Goal: Information Seeking & Learning: Learn about a topic

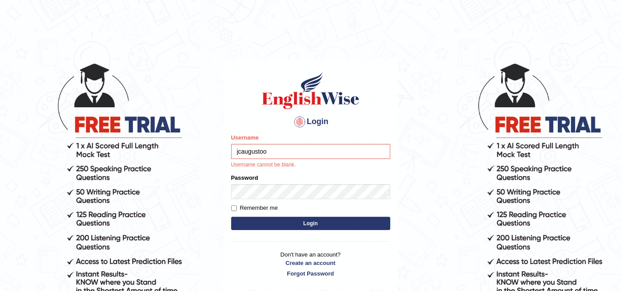
click at [325, 158] on input "jcaugustoo" at bounding box center [310, 151] width 159 height 15
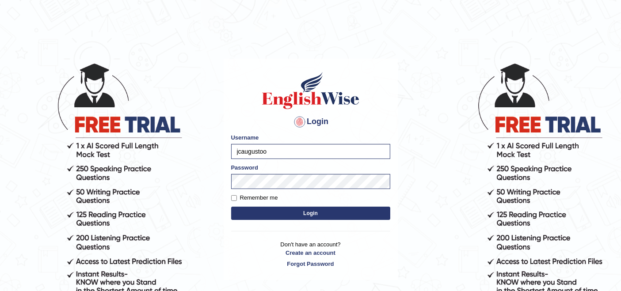
type input "AstiS"
click at [303, 214] on button "Login" at bounding box center [310, 213] width 159 height 13
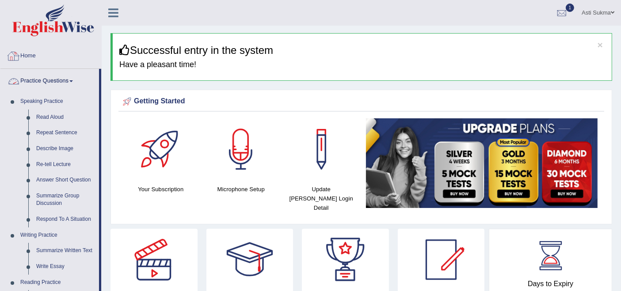
drag, startPoint x: 83, startPoint y: 50, endPoint x: 81, endPoint y: 55, distance: 5.6
click at [84, 50] on link "Home" at bounding box center [50, 55] width 101 height 22
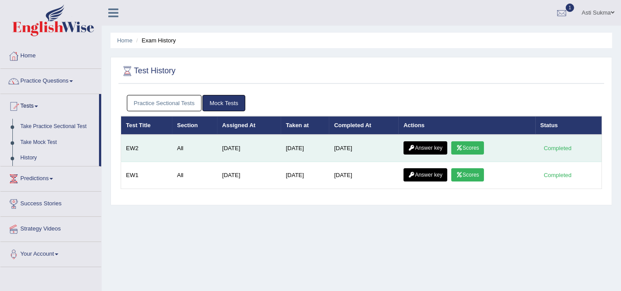
click at [475, 149] on link "Scores" at bounding box center [468, 148] width 33 height 13
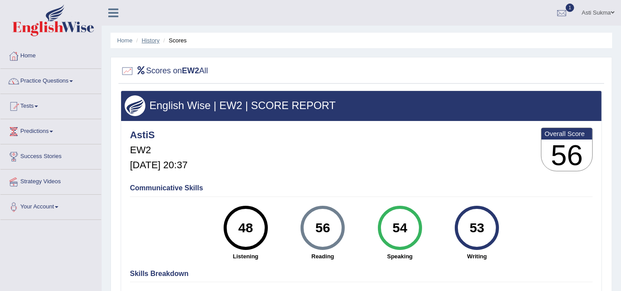
click at [148, 39] on link "History" at bounding box center [151, 40] width 18 height 7
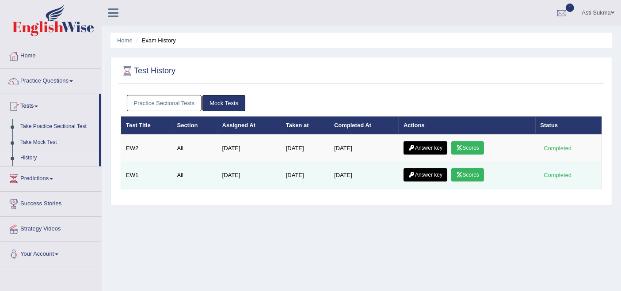
click at [469, 173] on link "Scores" at bounding box center [468, 175] width 33 height 13
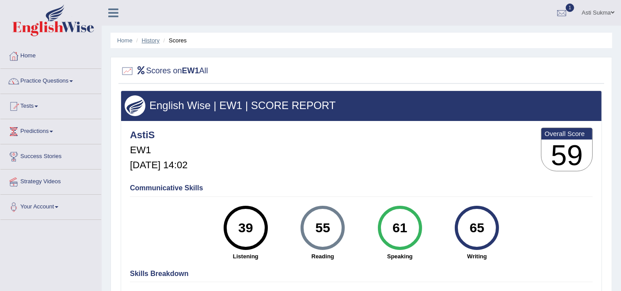
click at [155, 38] on link "History" at bounding box center [151, 40] width 18 height 7
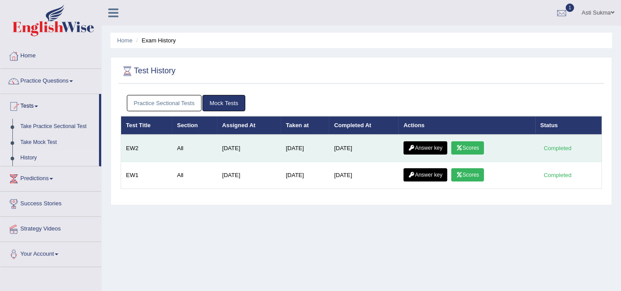
drag, startPoint x: 0, startPoint y: 0, endPoint x: 476, endPoint y: 146, distance: 498.3
click at [476, 146] on link "Scores" at bounding box center [468, 148] width 33 height 13
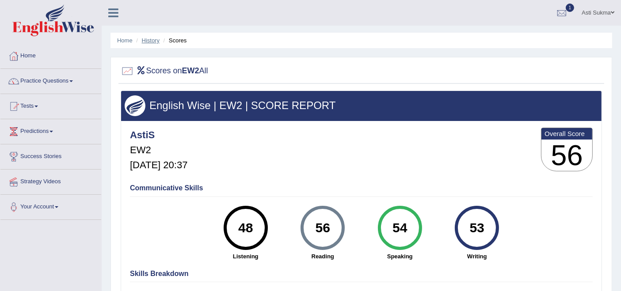
click at [153, 40] on link "History" at bounding box center [151, 40] width 18 height 7
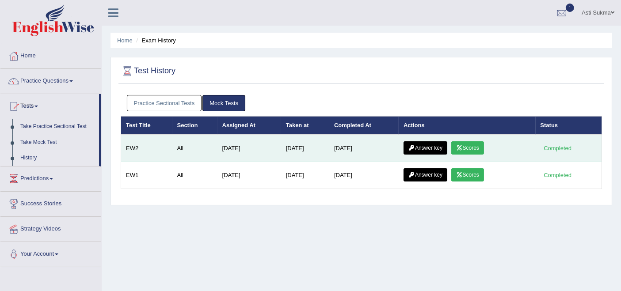
click at [409, 146] on link "Answer key" at bounding box center [426, 148] width 44 height 13
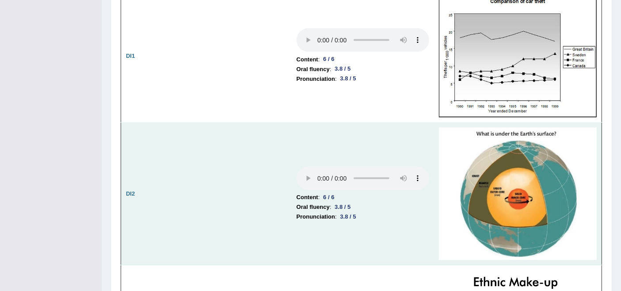
scroll to position [1277, 0]
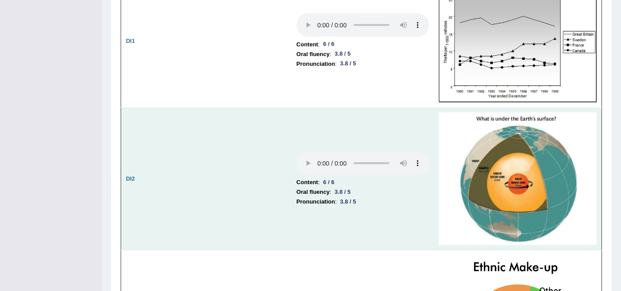
click at [532, 215] on img at bounding box center [518, 179] width 158 height 133
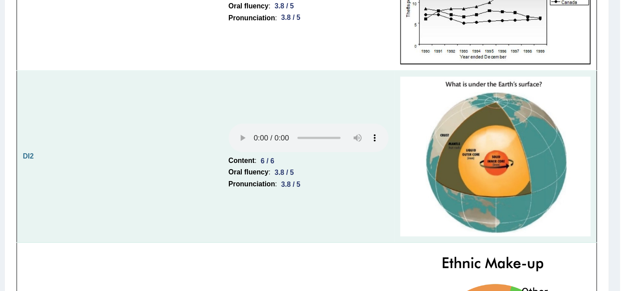
scroll to position [1276, 0]
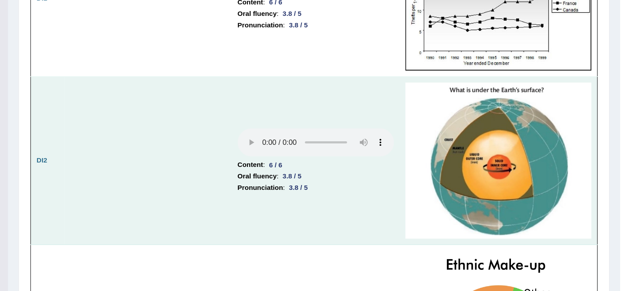
click at [525, 175] on img at bounding box center [518, 180] width 158 height 133
click at [514, 176] on img at bounding box center [518, 180] width 158 height 133
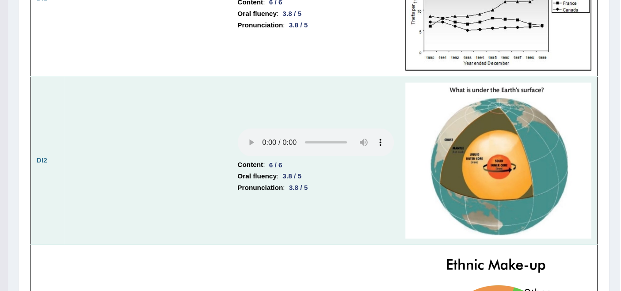
click at [514, 176] on img at bounding box center [518, 180] width 158 height 133
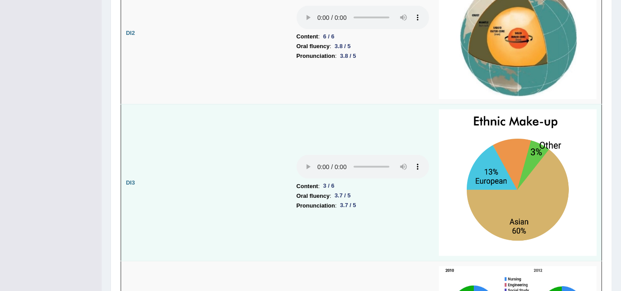
scroll to position [1472, 0]
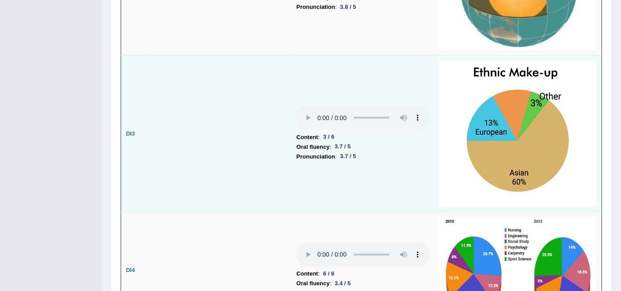
drag, startPoint x: 516, startPoint y: 151, endPoint x: 517, endPoint y: 137, distance: 14.2
click at [517, 137] on img at bounding box center [518, 134] width 158 height 147
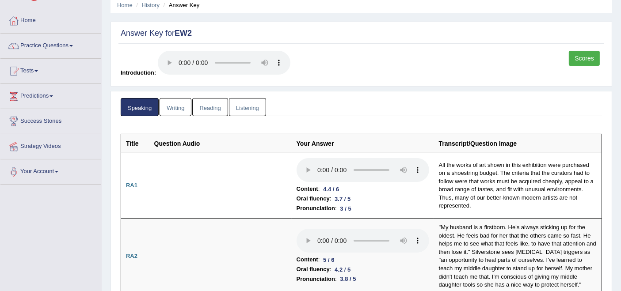
scroll to position [0, 0]
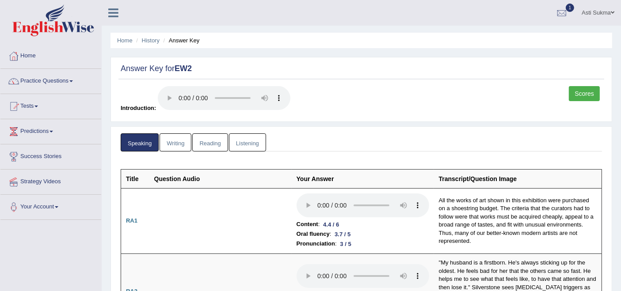
click at [181, 142] on link "Writing" at bounding box center [176, 143] width 32 height 18
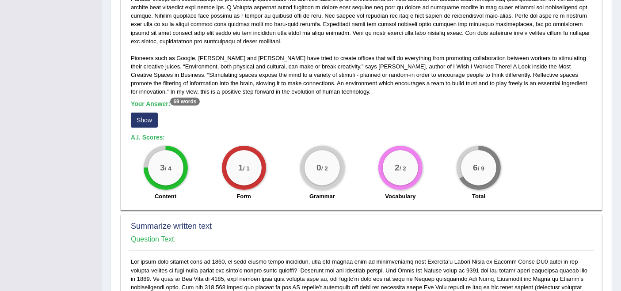
scroll to position [245, 0]
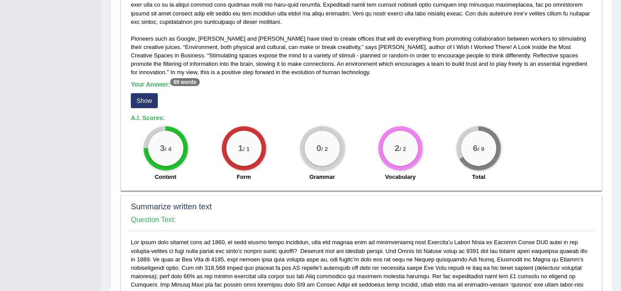
click at [138, 97] on button "Show" at bounding box center [144, 100] width 27 height 15
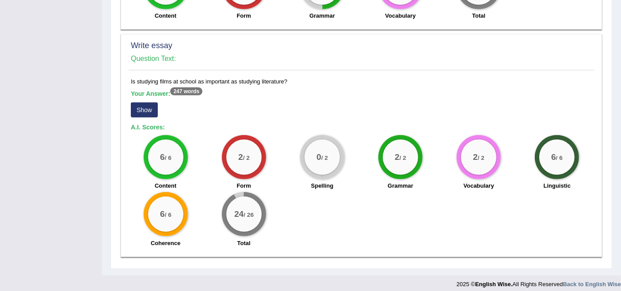
scroll to position [658, 0]
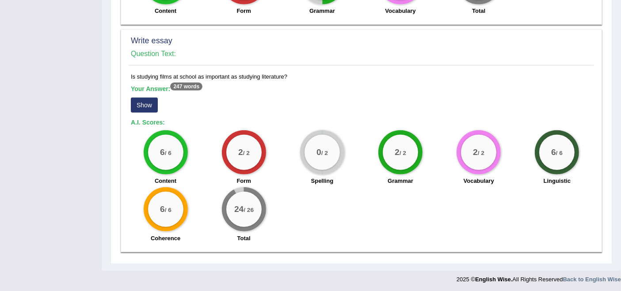
click at [140, 111] on div "Your Answer: 247 words Show" at bounding box center [361, 100] width 461 height 30
click at [142, 106] on button "Show" at bounding box center [144, 105] width 27 height 15
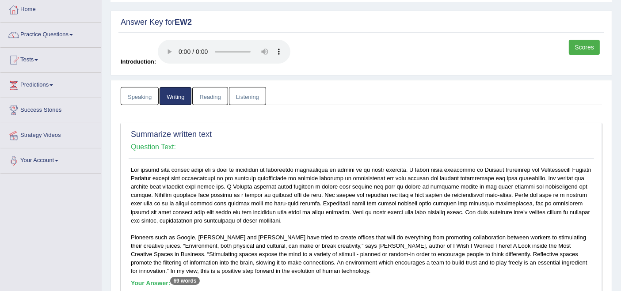
scroll to position [0, 0]
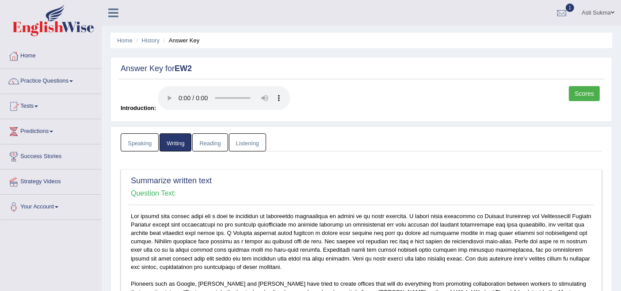
click at [221, 142] on link "Reading" at bounding box center [209, 143] width 35 height 18
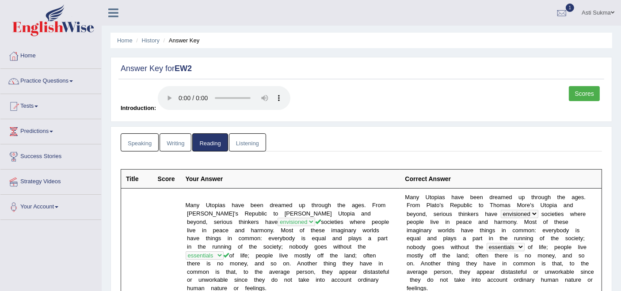
click at [242, 143] on link "Listening" at bounding box center [247, 143] width 37 height 18
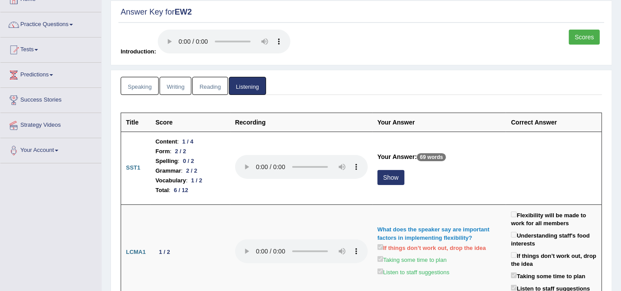
scroll to position [98, 0]
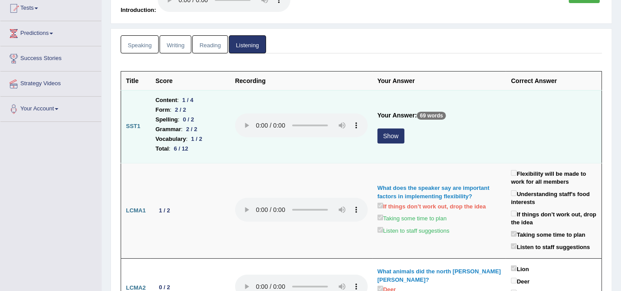
click at [395, 136] on button "Show" at bounding box center [391, 136] width 27 height 15
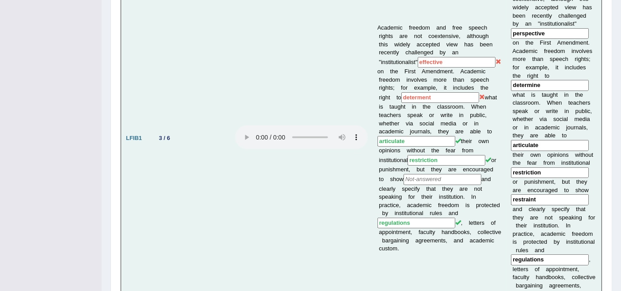
scroll to position [540, 0]
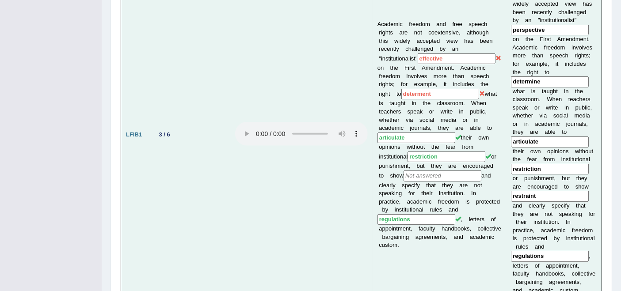
drag, startPoint x: 422, startPoint y: 182, endPoint x: 389, endPoint y: 189, distance: 33.8
click at [389, 189] on td "Academic freedom and free speech rights are not coextensive, although this wide…" at bounding box center [440, 135] width 134 height 330
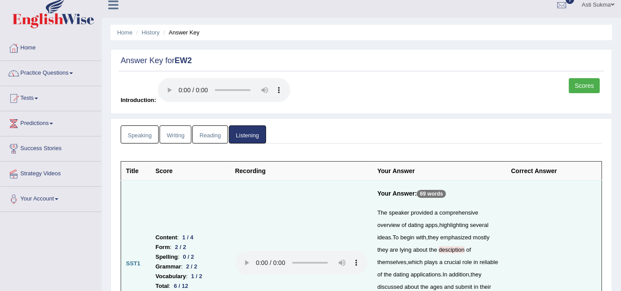
scroll to position [0, 0]
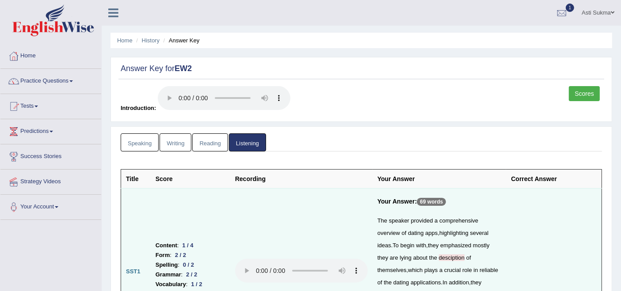
click at [577, 95] on link "Scores" at bounding box center [584, 93] width 31 height 15
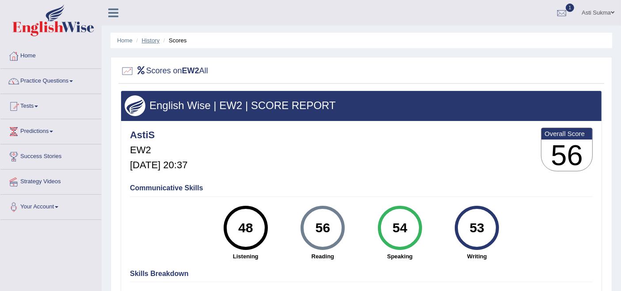
click at [149, 40] on link "History" at bounding box center [151, 40] width 18 height 7
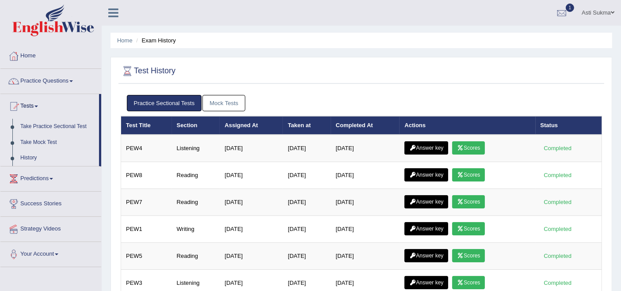
click at [206, 103] on link "Mock Tests" at bounding box center [224, 103] width 43 height 16
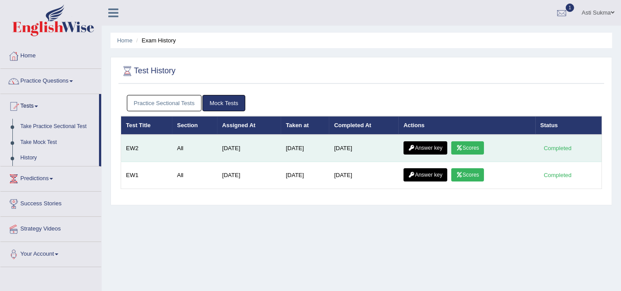
click at [437, 151] on link "Answer key" at bounding box center [426, 148] width 44 height 13
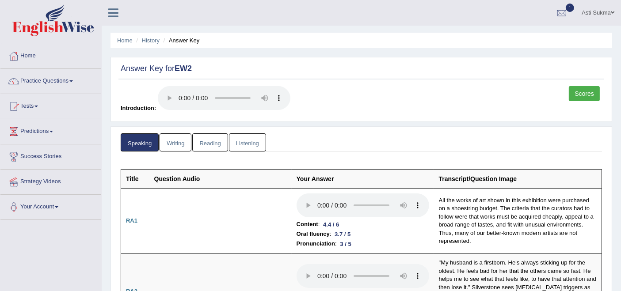
click at [131, 111] on label "Introduction:" at bounding box center [206, 99] width 170 height 26
click at [125, 42] on link "Home" at bounding box center [124, 40] width 15 height 7
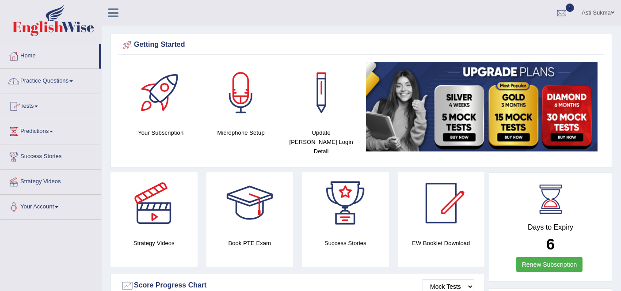
click at [50, 75] on link "Practice Questions" at bounding box center [50, 80] width 101 height 22
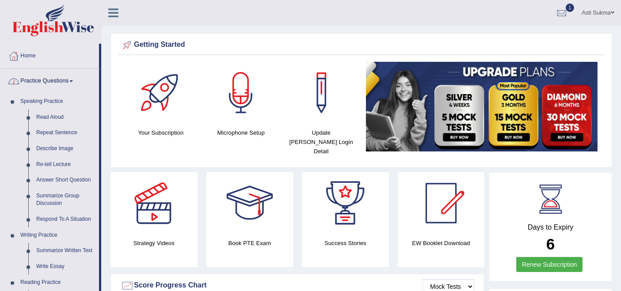
click at [59, 86] on link "Practice Questions" at bounding box center [49, 80] width 99 height 22
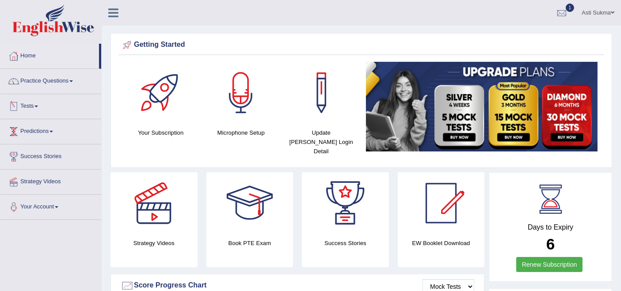
click at [35, 105] on link "Tests" at bounding box center [50, 105] width 101 height 22
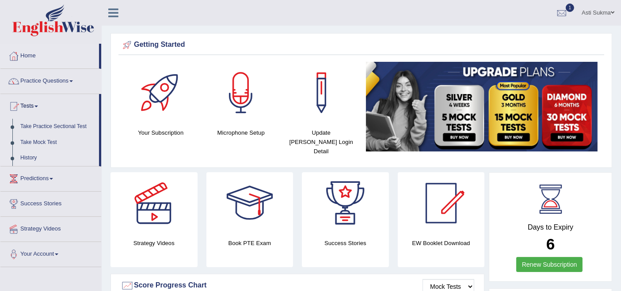
click at [32, 161] on link "History" at bounding box center [57, 158] width 83 height 16
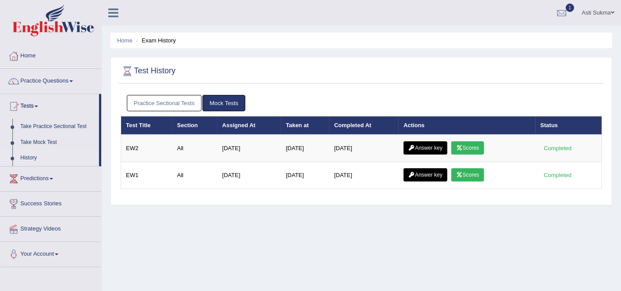
click at [168, 107] on link "Practice Sectional Tests" at bounding box center [164, 103] width 75 height 16
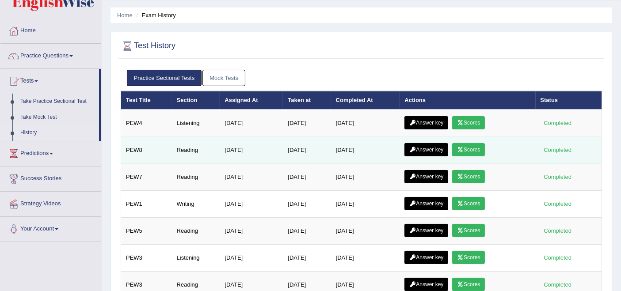
scroll to position [74, 0]
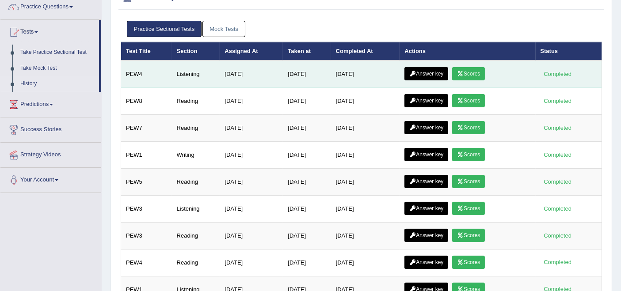
click at [464, 75] on icon at bounding box center [460, 73] width 7 height 5
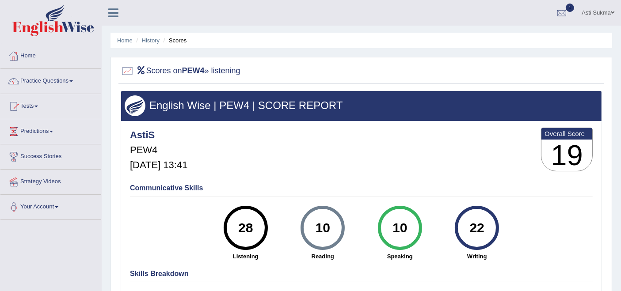
click at [148, 43] on li "History" at bounding box center [147, 40] width 26 height 8
click at [155, 40] on link "History" at bounding box center [151, 40] width 18 height 7
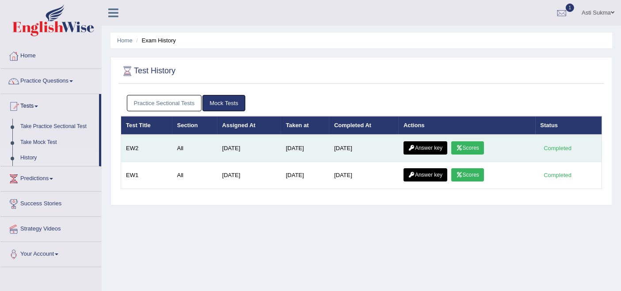
drag, startPoint x: 0, startPoint y: 0, endPoint x: 447, endPoint y: 143, distance: 469.4
click at [447, 143] on link "Answer key" at bounding box center [426, 148] width 44 height 13
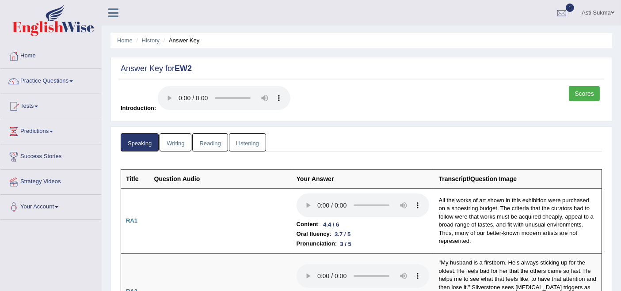
click at [153, 43] on link "History" at bounding box center [151, 40] width 18 height 7
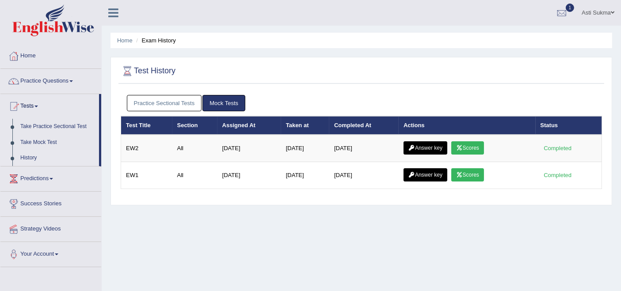
click at [216, 104] on link "Mock Tests" at bounding box center [224, 103] width 43 height 16
click at [178, 104] on link "Practice Sectional Tests" at bounding box center [164, 103] width 75 height 16
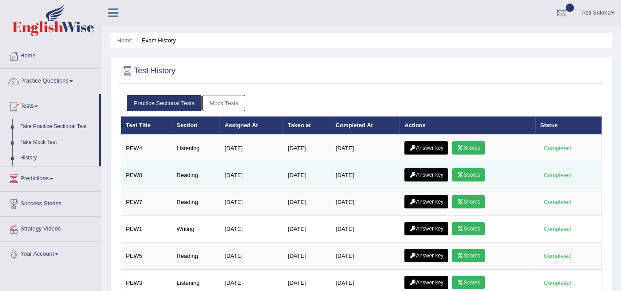
click at [432, 174] on link "Answer key" at bounding box center [427, 175] width 44 height 13
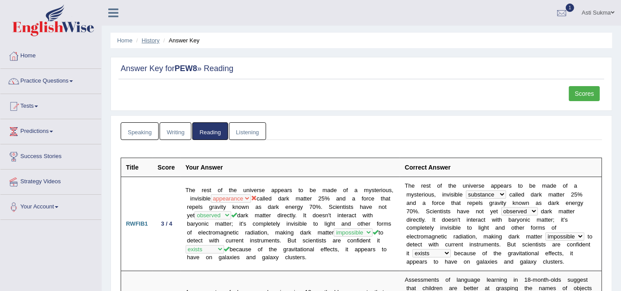
click at [147, 42] on link "History" at bounding box center [151, 40] width 18 height 7
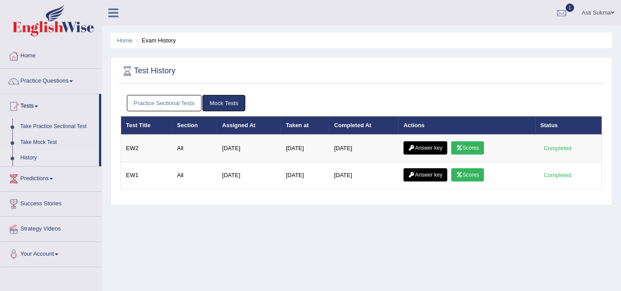
click at [591, 11] on link "Asti Sukma" at bounding box center [598, 11] width 46 height 23
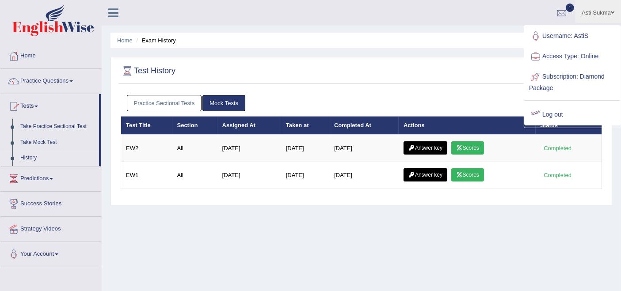
click at [546, 113] on link "Log out" at bounding box center [573, 115] width 96 height 20
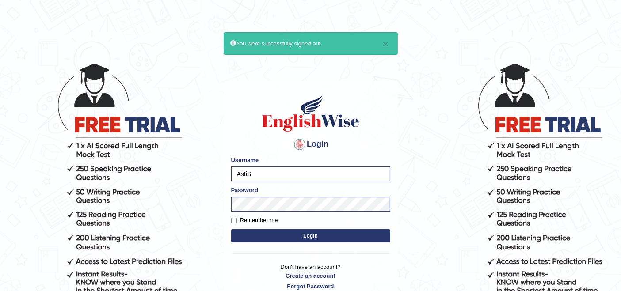
type input "Mugwunali"
click at [307, 235] on button "Login" at bounding box center [310, 236] width 159 height 13
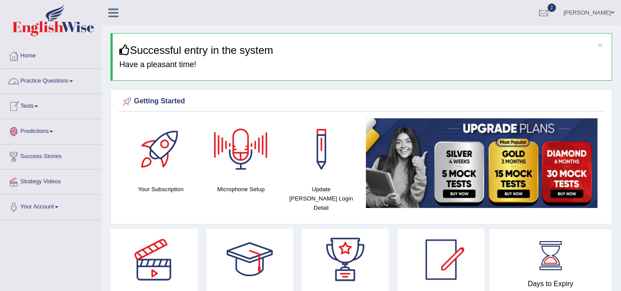
click at [35, 81] on link "Practice Questions" at bounding box center [50, 80] width 101 height 22
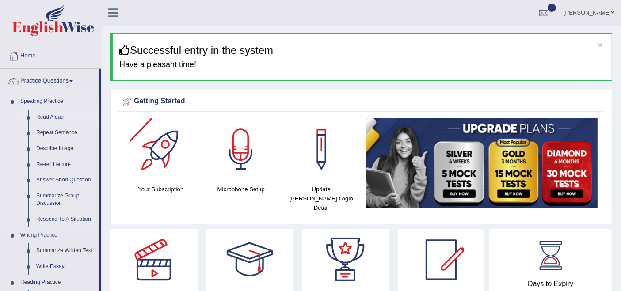
click at [50, 116] on link "Read Aloud" at bounding box center [65, 118] width 67 height 16
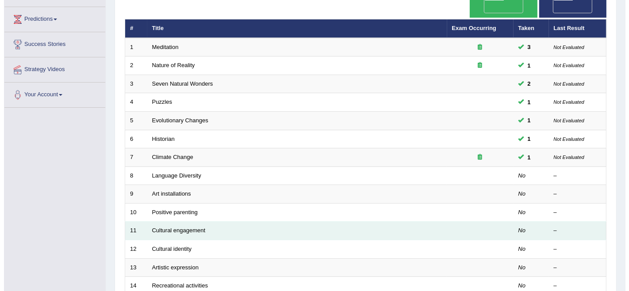
scroll to position [49, 0]
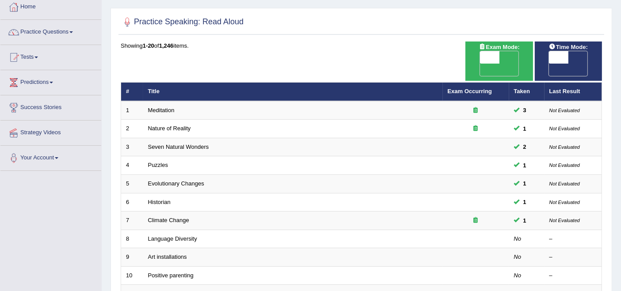
click at [480, 64] on span "OFF" at bounding box center [470, 70] width 19 height 12
checkbox input "true"
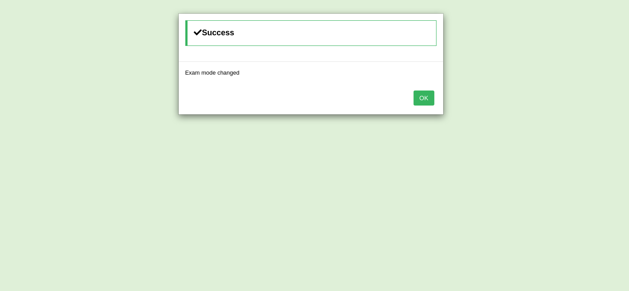
click at [426, 97] on button "OK" at bounding box center [424, 98] width 20 height 15
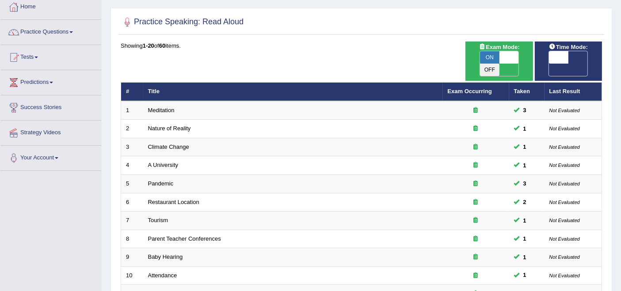
drag, startPoint x: 0, startPoint y: 0, endPoint x: 572, endPoint y: 63, distance: 575.8
click at [572, 63] on div "ON OFF" at bounding box center [568, 64] width 39 height 26
click at [549, 64] on span "OFF" at bounding box center [539, 70] width 19 height 12
checkbox input "true"
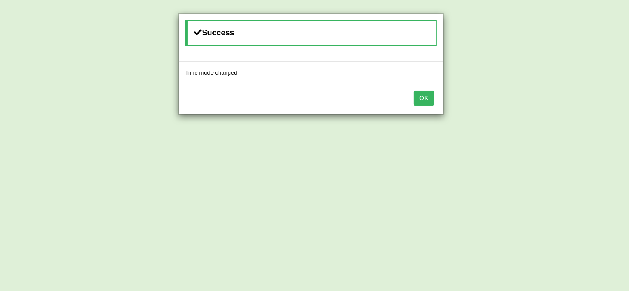
click at [434, 95] on div "OK" at bounding box center [311, 99] width 264 height 31
click at [421, 100] on button "OK" at bounding box center [424, 98] width 20 height 15
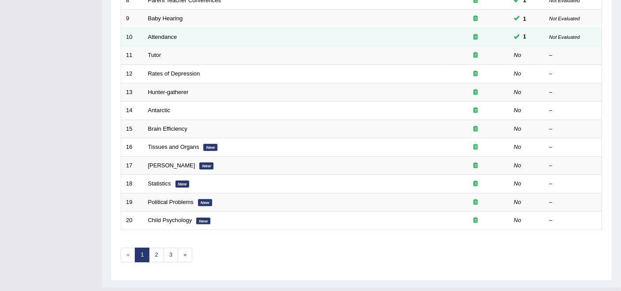
scroll to position [291, 0]
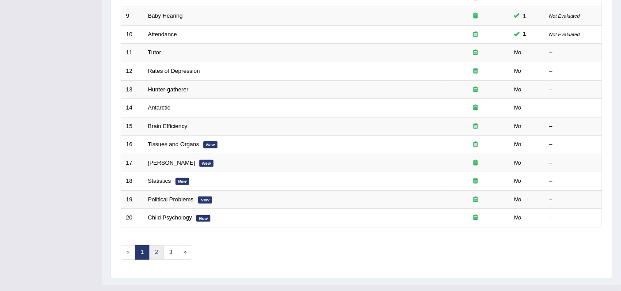
click at [153, 245] on link "2" at bounding box center [156, 252] width 15 height 15
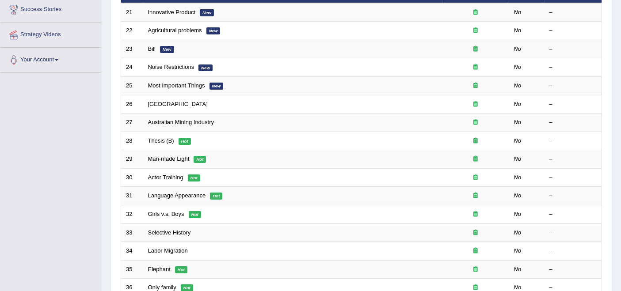
scroll to position [291, 0]
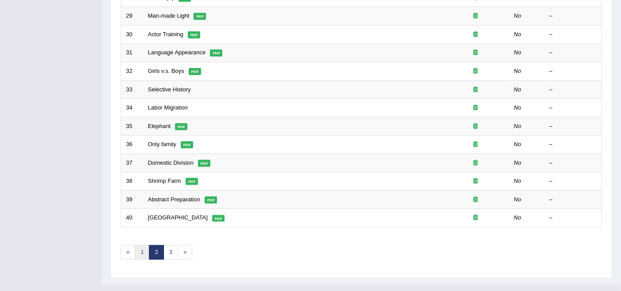
click at [143, 245] on link "1" at bounding box center [142, 252] width 15 height 15
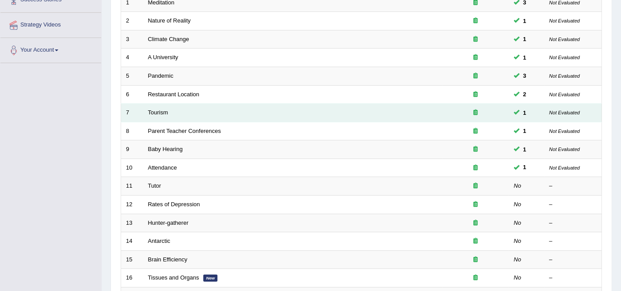
scroll to position [143, 0]
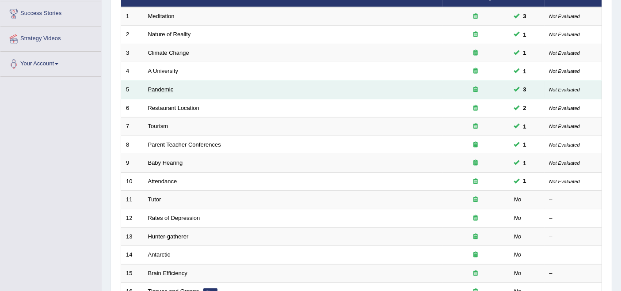
click at [158, 86] on link "Pandemic" at bounding box center [161, 89] width 26 height 7
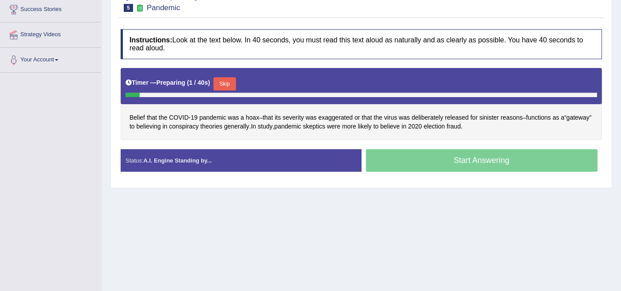
scroll to position [49, 0]
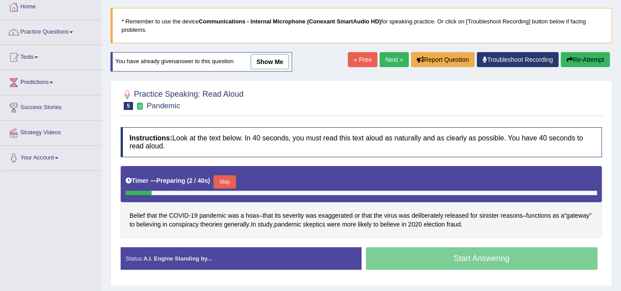
click at [269, 60] on link "show me" at bounding box center [270, 61] width 38 height 15
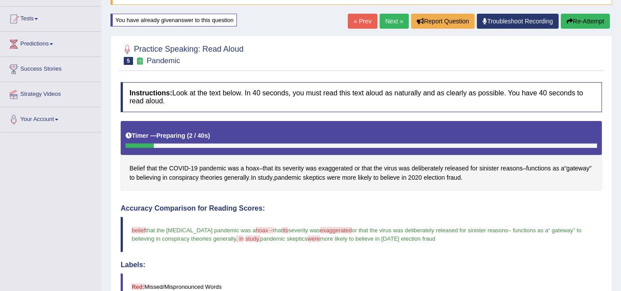
scroll to position [86, 0]
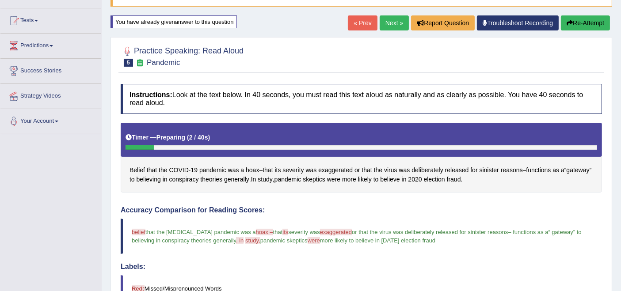
click at [387, 22] on link "Next »" at bounding box center [394, 22] width 29 height 15
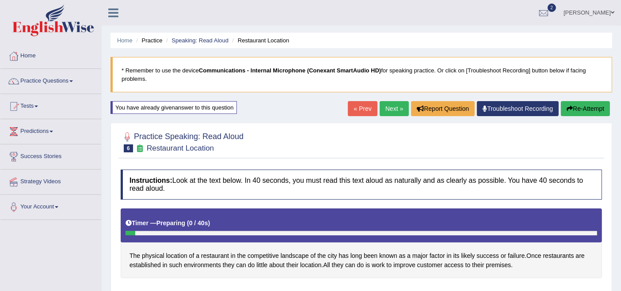
click at [392, 110] on link "Next »" at bounding box center [394, 108] width 29 height 15
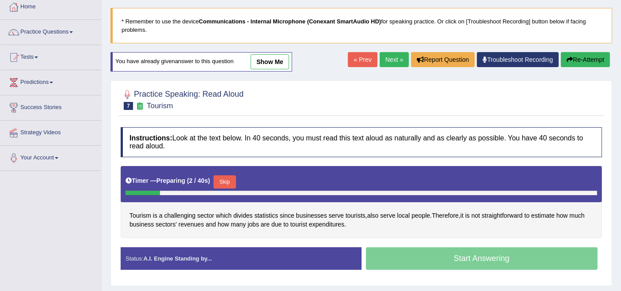
drag, startPoint x: 275, startPoint y: 67, endPoint x: 299, endPoint y: 122, distance: 60.2
click at [275, 67] on link "show me" at bounding box center [270, 61] width 38 height 15
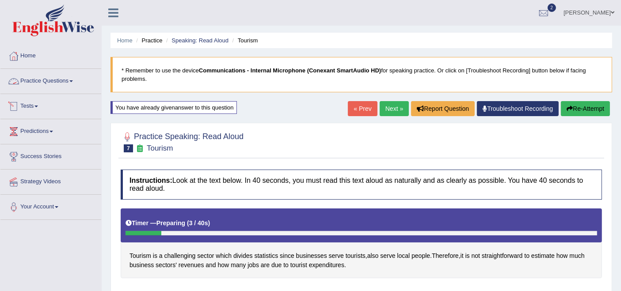
click at [60, 82] on link "Practice Questions" at bounding box center [50, 80] width 101 height 22
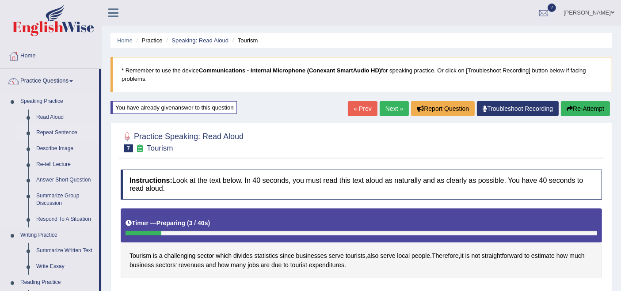
click at [56, 132] on link "Repeat Sentence" at bounding box center [65, 133] width 67 height 16
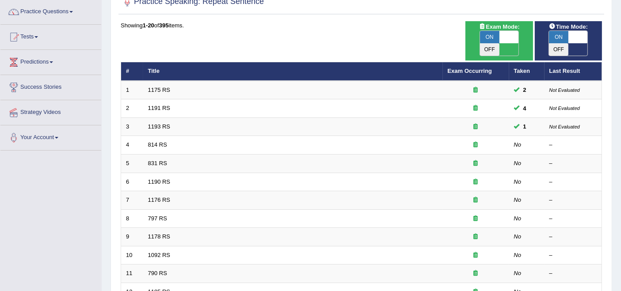
scroll to position [49, 0]
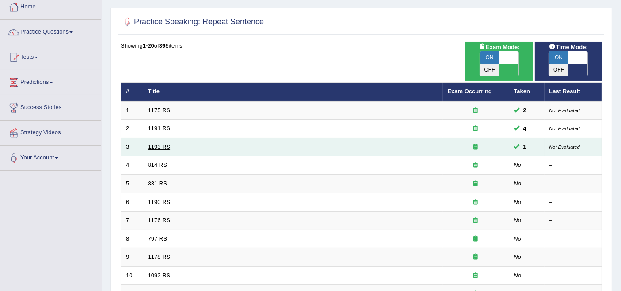
click at [154, 144] on link "1193 RS" at bounding box center [159, 147] width 23 height 7
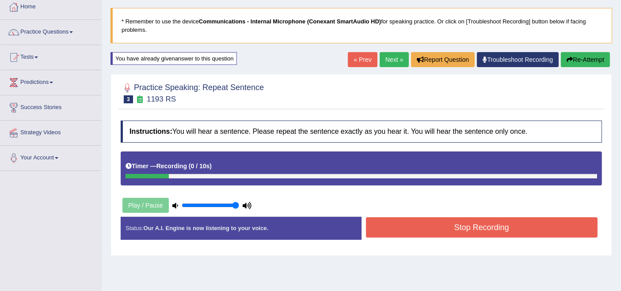
click at [576, 60] on button "Re-Attempt" at bounding box center [585, 59] width 49 height 15
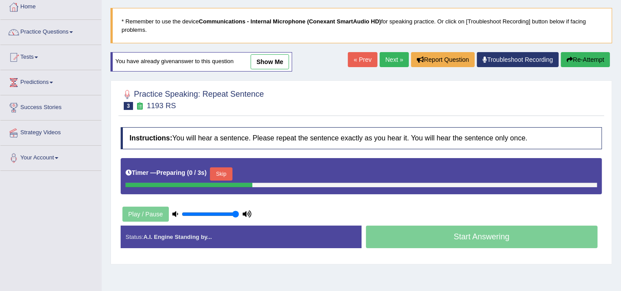
click at [280, 61] on link "show me" at bounding box center [270, 61] width 38 height 15
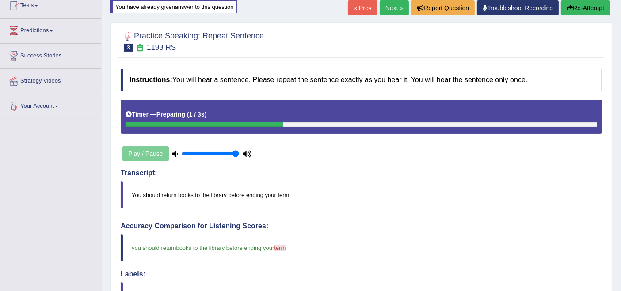
scroll to position [98, 0]
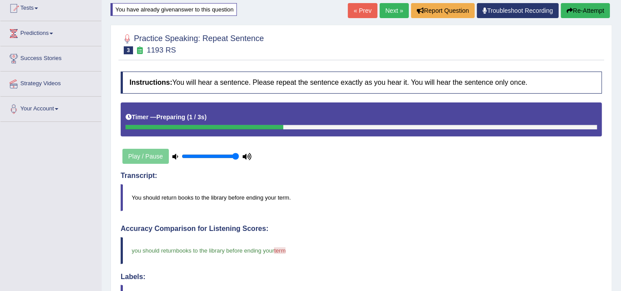
click at [384, 13] on link "Next »" at bounding box center [394, 10] width 29 height 15
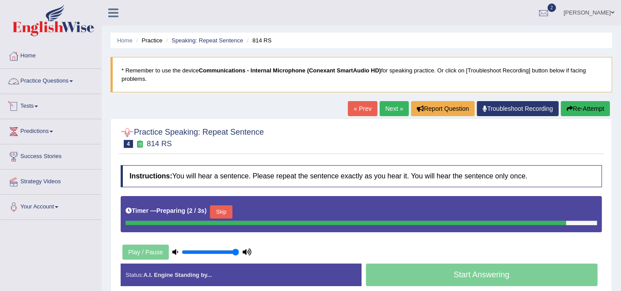
click at [54, 83] on link "Practice Questions" at bounding box center [50, 80] width 101 height 22
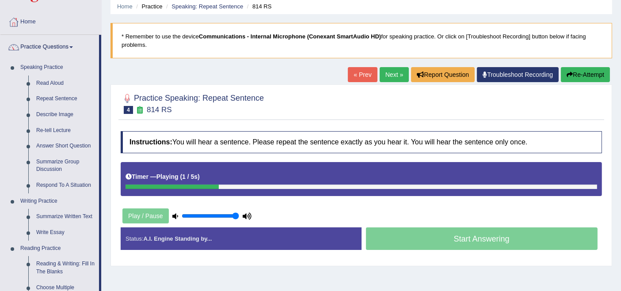
scroll to position [49, 0]
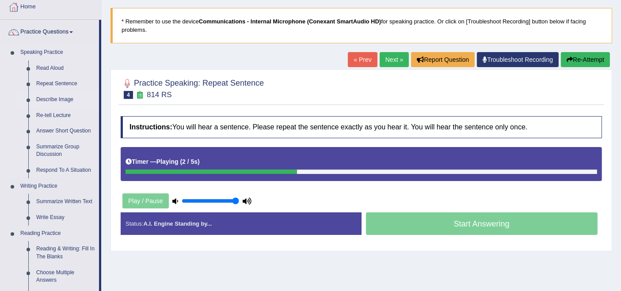
click at [62, 96] on link "Describe Image" at bounding box center [65, 100] width 67 height 16
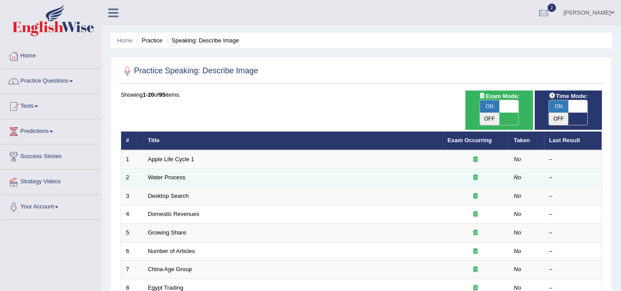
click at [165, 169] on td "Water Process" at bounding box center [293, 178] width 300 height 19
click at [168, 174] on link "Water Process" at bounding box center [167, 177] width 38 height 7
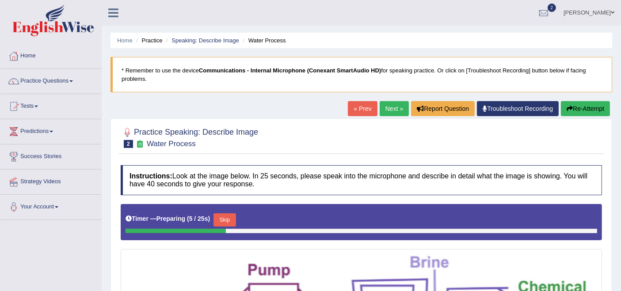
click at [396, 112] on link "Next »" at bounding box center [394, 108] width 29 height 15
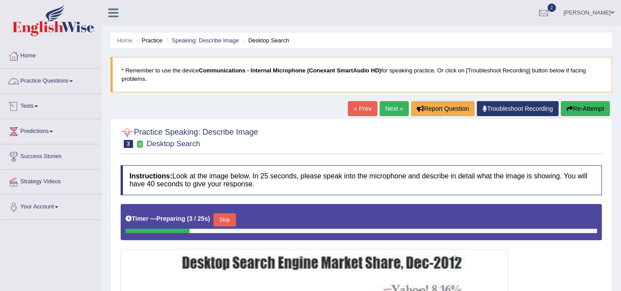
click at [48, 74] on link "Practice Questions" at bounding box center [50, 80] width 101 height 22
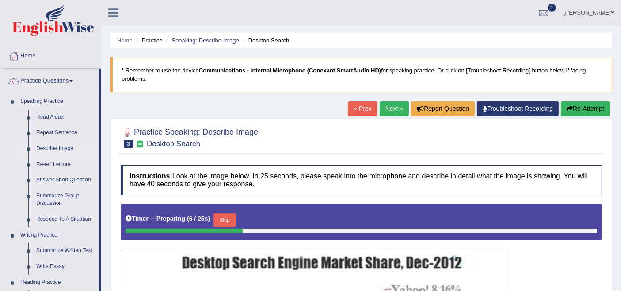
click at [53, 149] on link "Describe Image" at bounding box center [65, 149] width 67 height 16
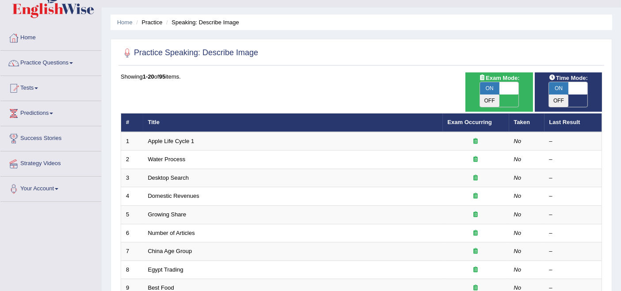
scroll to position [31, 0]
